Goal: Browse casually

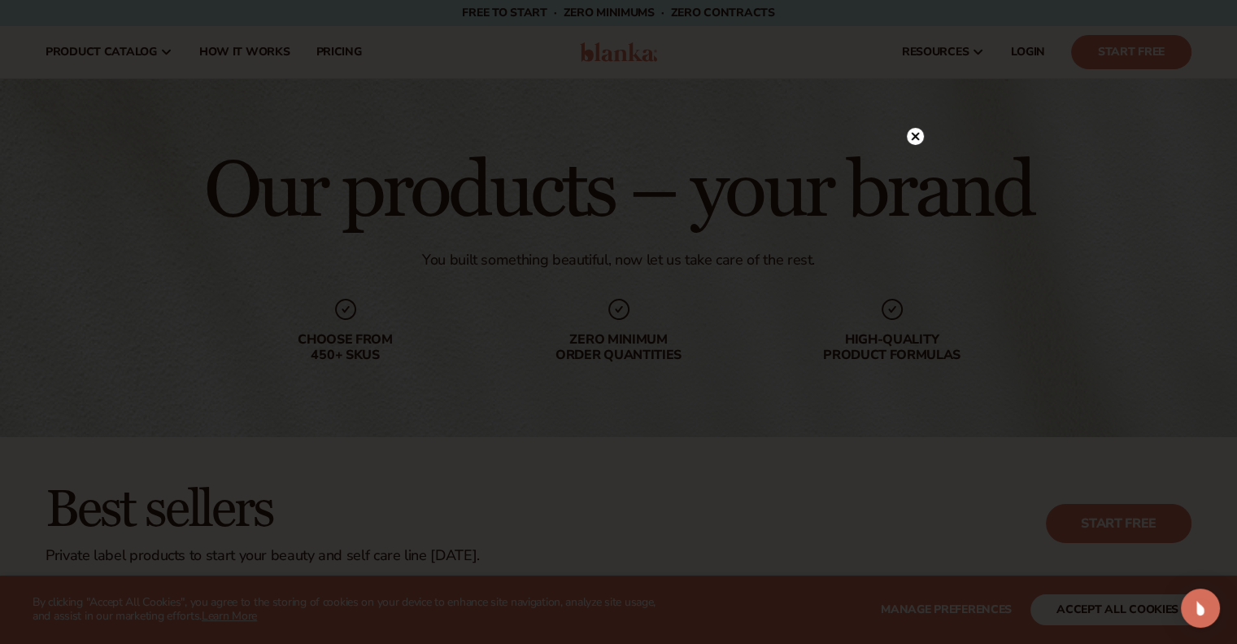
click at [914, 142] on circle at bounding box center [915, 136] width 17 height 17
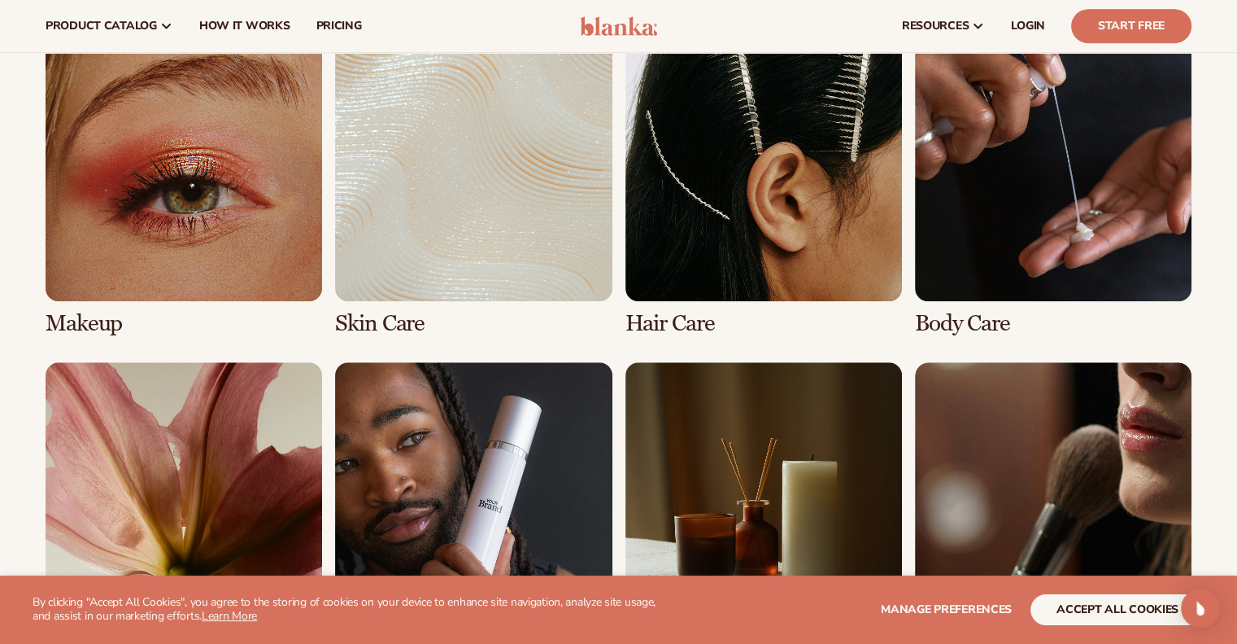
scroll to position [75, 0]
